Goal: Check status: Check status

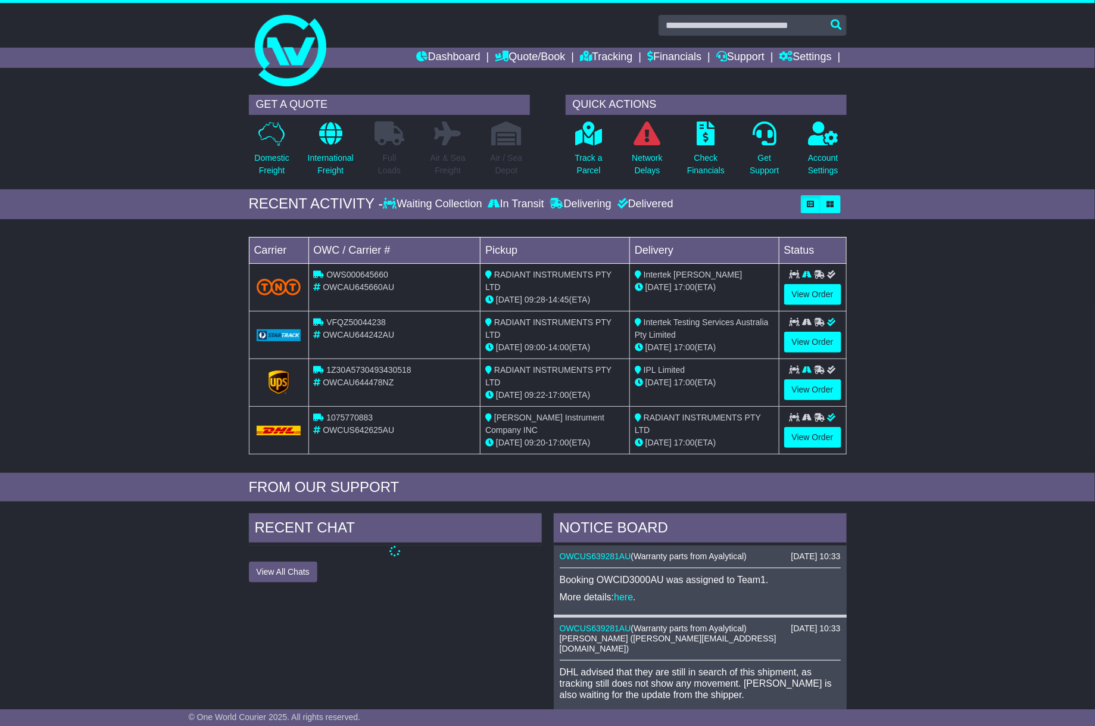
scroll to position [317, 0]
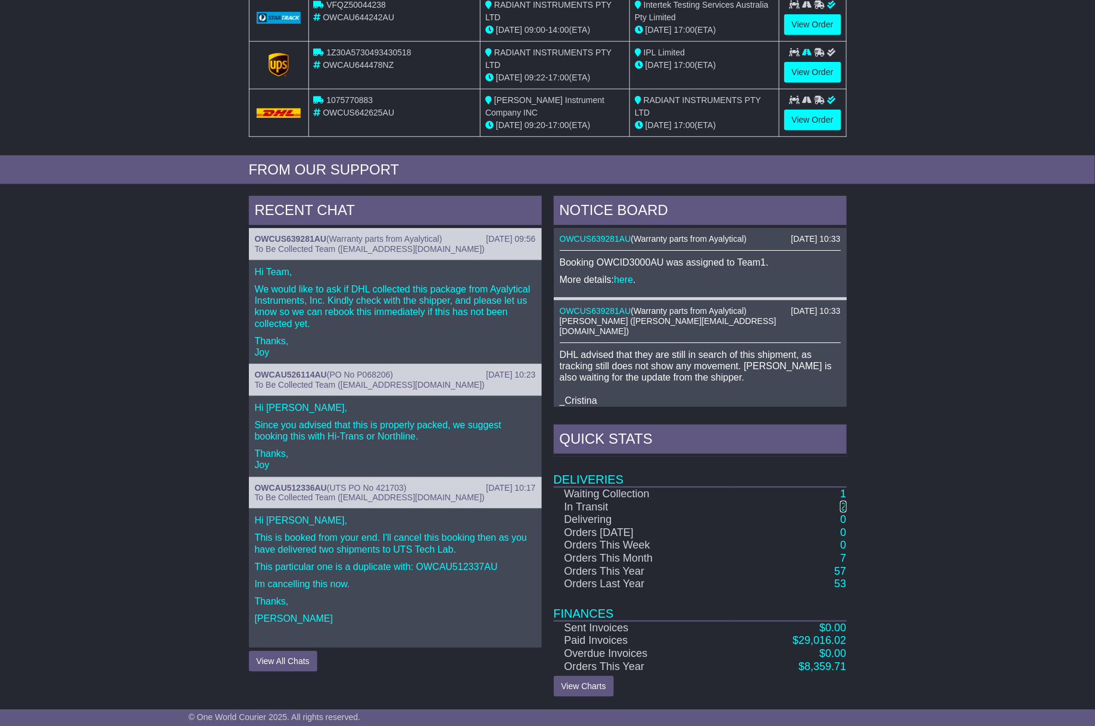
click at [843, 505] on link "2" at bounding box center [843, 507] width 6 height 12
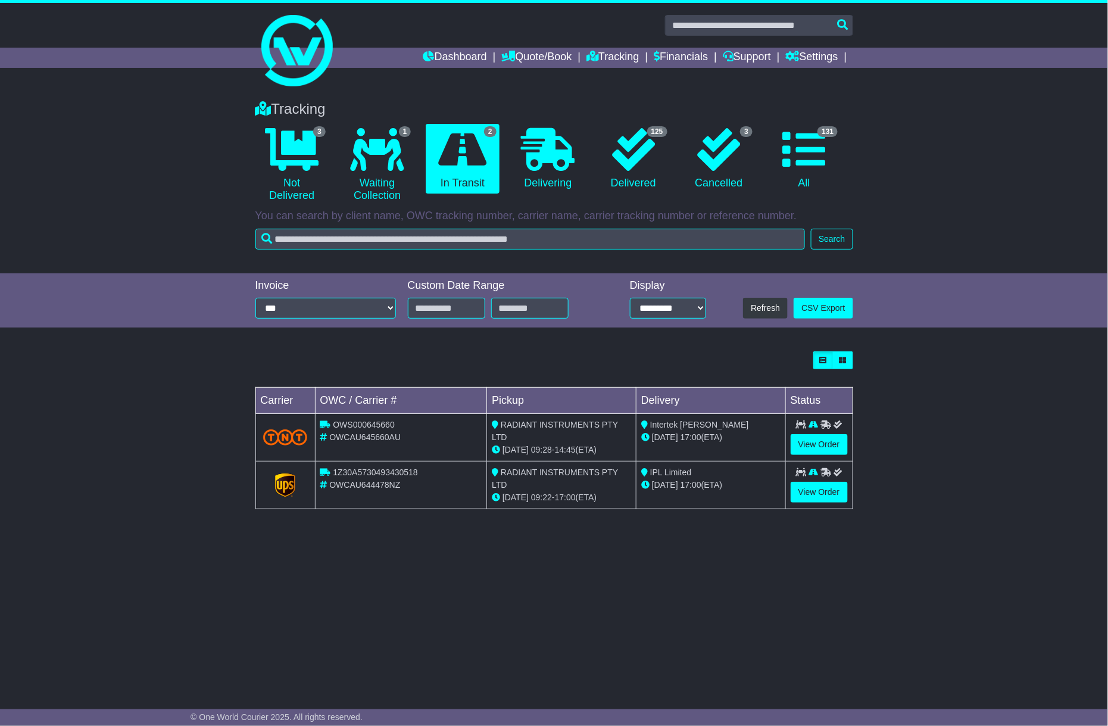
click at [380, 476] on span "1Z30A5730493430518" at bounding box center [375, 472] width 85 height 10
copy span "1Z30A5730493430518"
